Goal: Information Seeking & Learning: Compare options

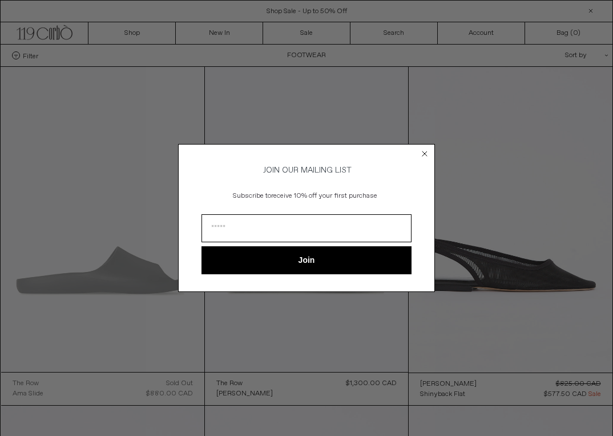
click at [425, 148] on circle "Close dialog" at bounding box center [425, 153] width 11 height 11
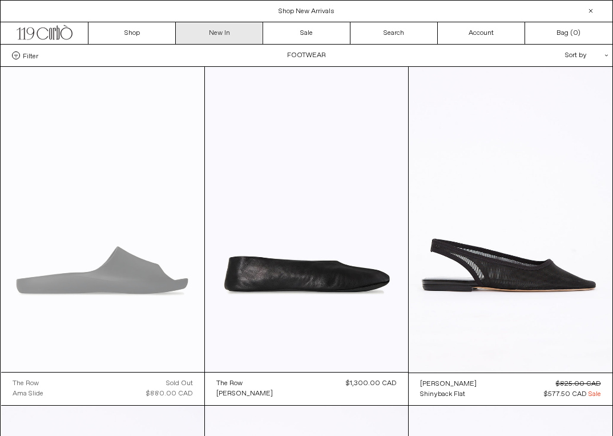
click at [237, 34] on link "New In" at bounding box center [219, 33] width 87 height 22
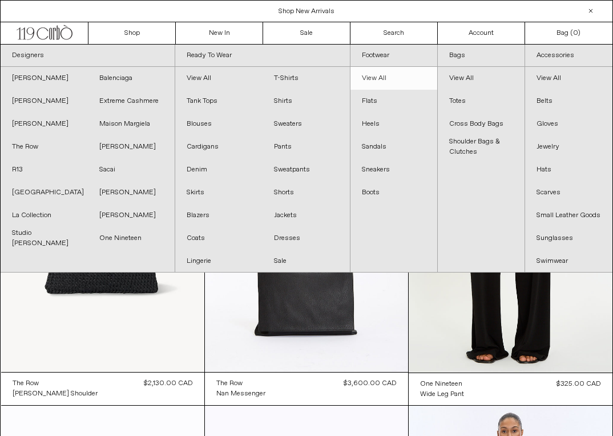
click at [381, 76] on link "View All" at bounding box center [394, 78] width 87 height 23
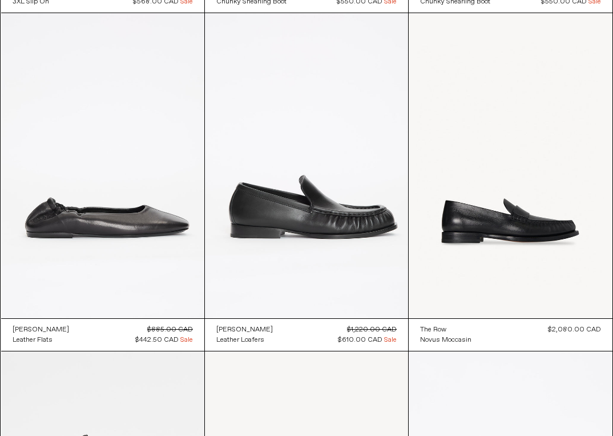
scroll to position [3777, 0]
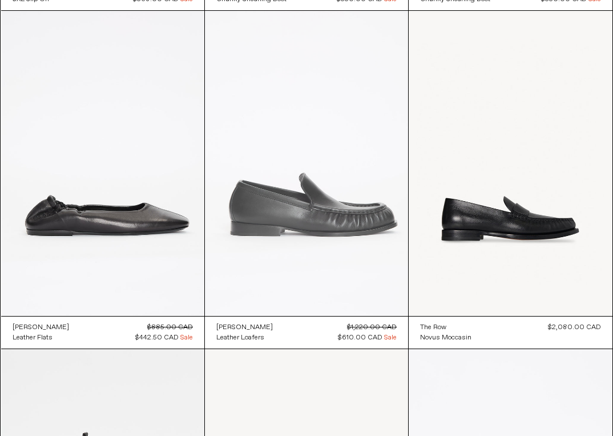
click at [276, 203] on at bounding box center [306, 163] width 203 height 305
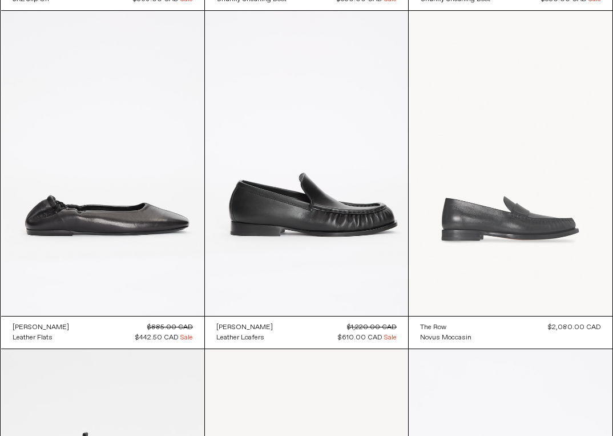
click at [475, 231] on at bounding box center [510, 163] width 203 height 305
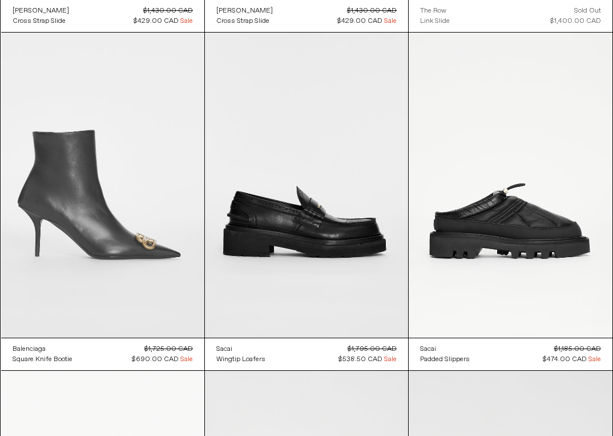
scroll to position [5789, 0]
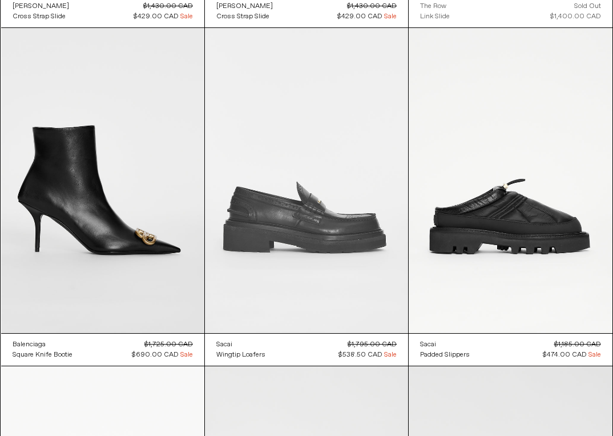
click at [258, 222] on at bounding box center [306, 180] width 203 height 305
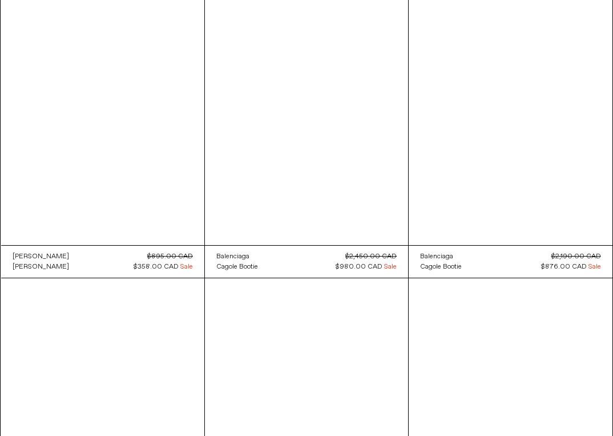
scroll to position [7212, 0]
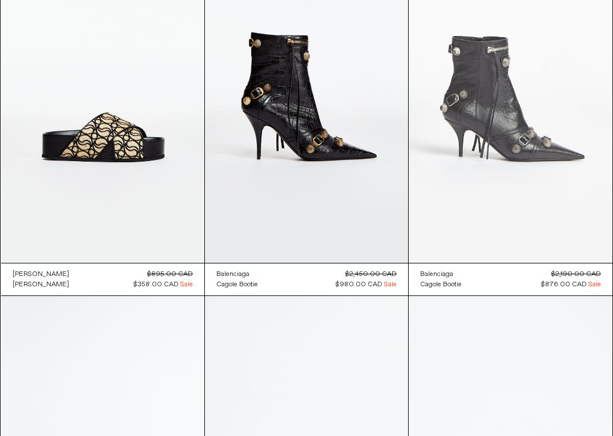
click at [525, 103] on at bounding box center [510, 110] width 203 height 305
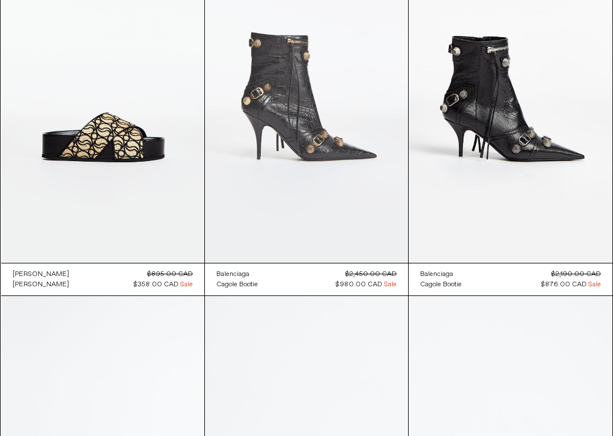
click at [315, 151] on at bounding box center [306, 110] width 203 height 305
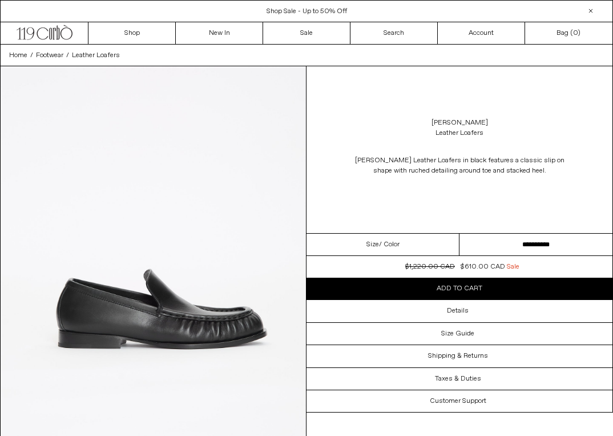
click at [416, 245] on div "Size / Color" at bounding box center [383, 244] width 153 height 22
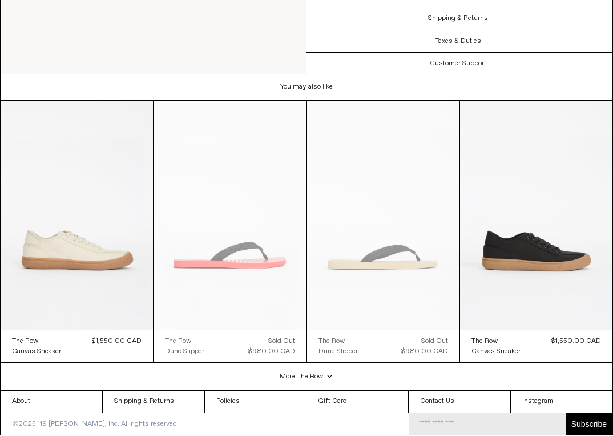
scroll to position [1145, 0]
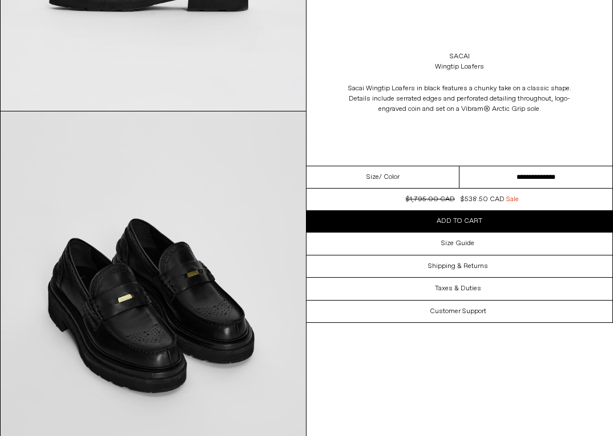
scroll to position [1102, 0]
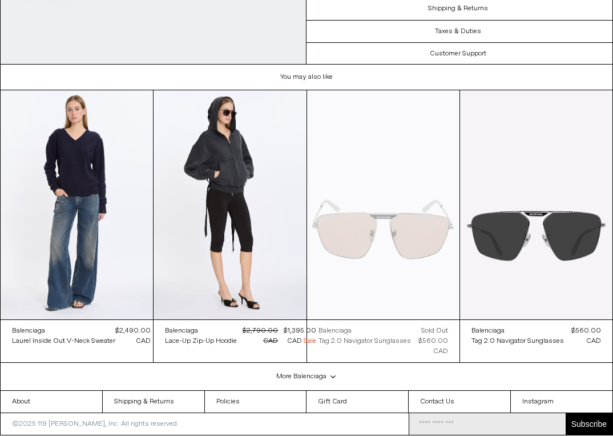
scroll to position [1920, 0]
